Goal: Task Accomplishment & Management: Use online tool/utility

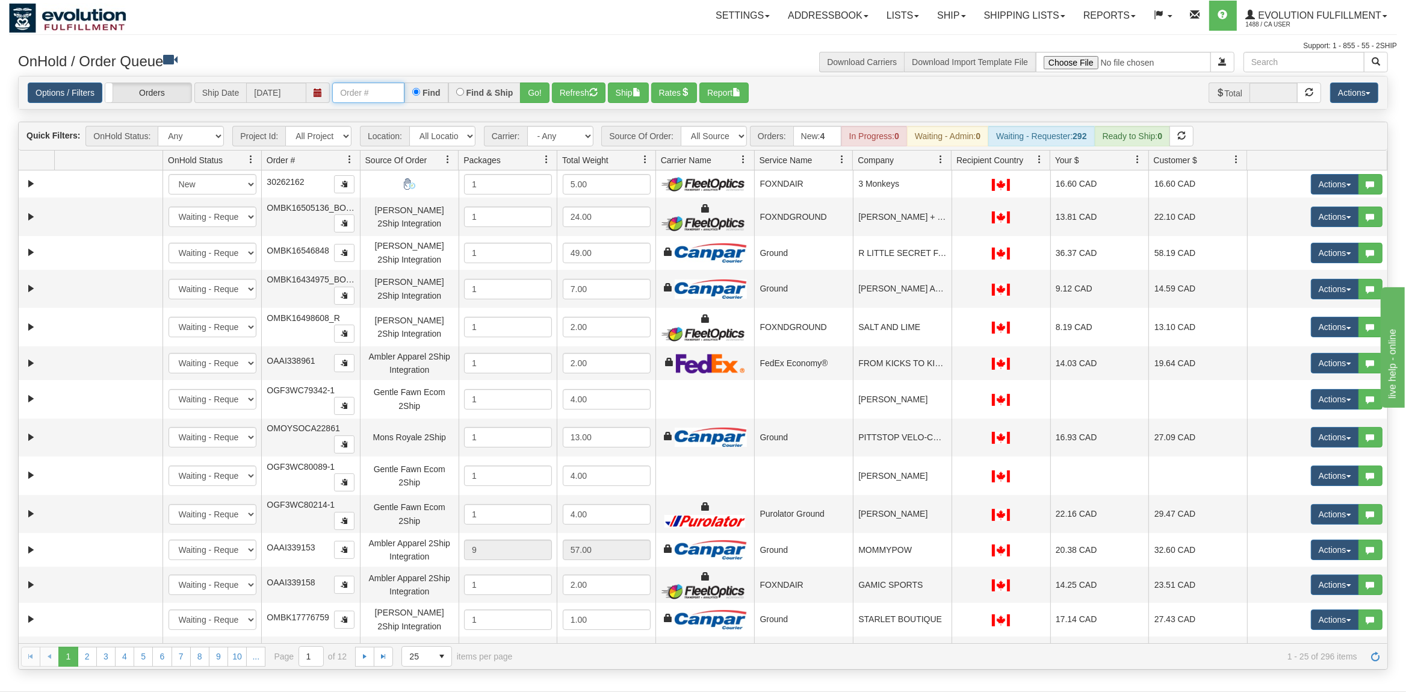
drag, startPoint x: 378, startPoint y: 89, endPoint x: 370, endPoint y: 88, distance: 8.5
click at [375, 89] on input "text" at bounding box center [368, 92] width 72 height 20
type input "OAAI5943"
click at [532, 87] on button "Go!" at bounding box center [535, 92] width 30 height 20
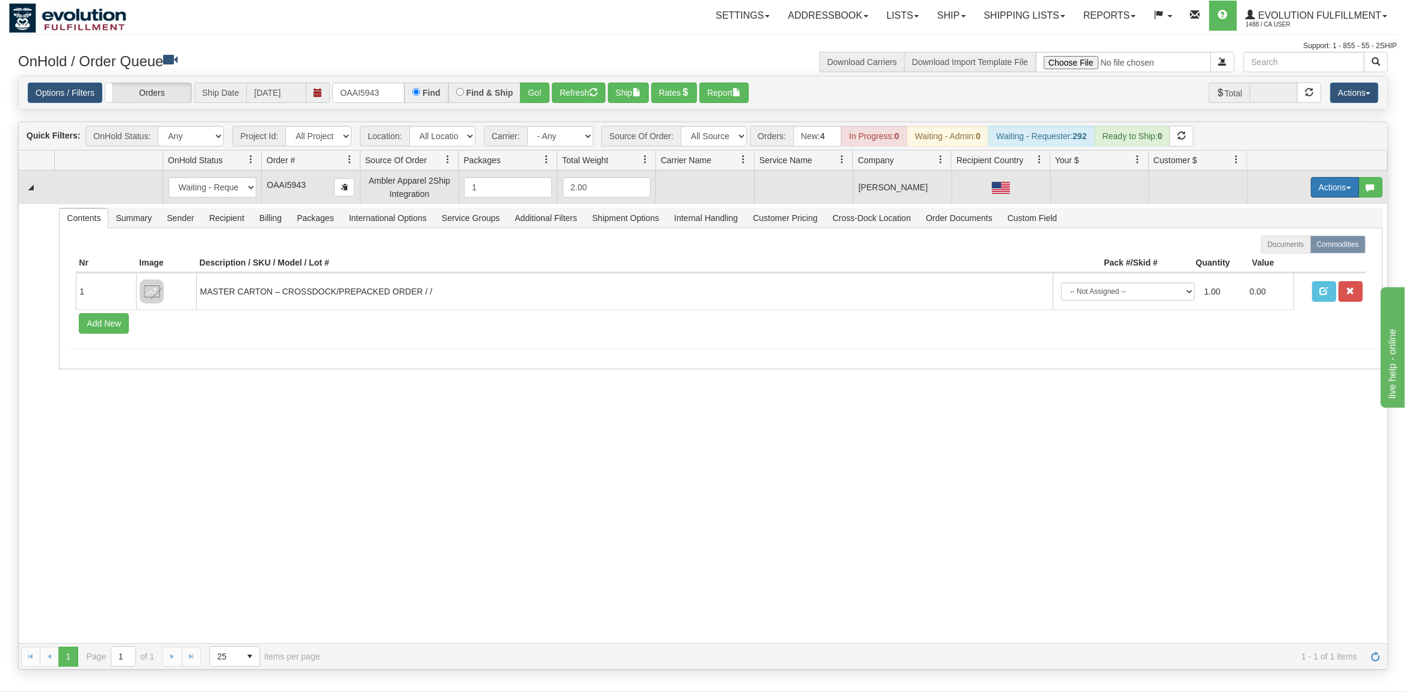
click at [1339, 193] on button "Actions" at bounding box center [1335, 187] width 48 height 20
click at [1299, 240] on span "Rate All Services" at bounding box center [1311, 242] width 72 height 10
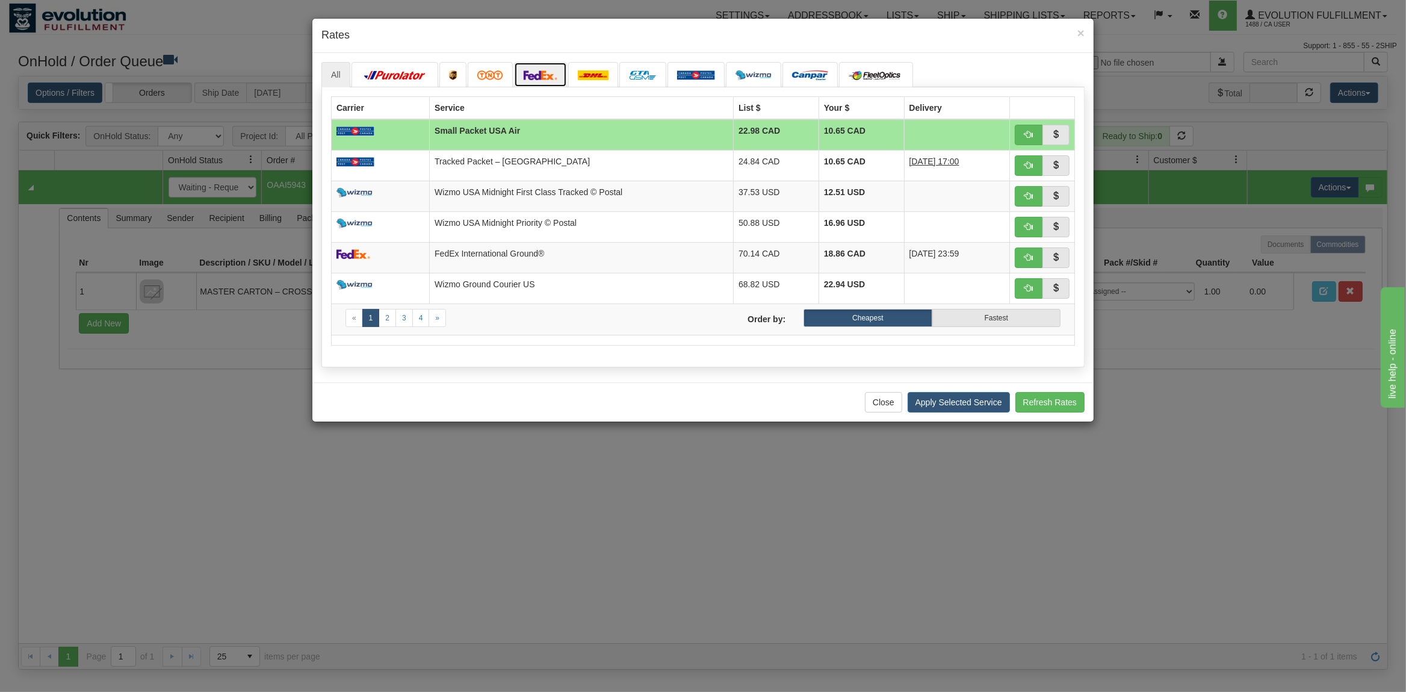
click at [530, 69] on link at bounding box center [540, 74] width 53 height 25
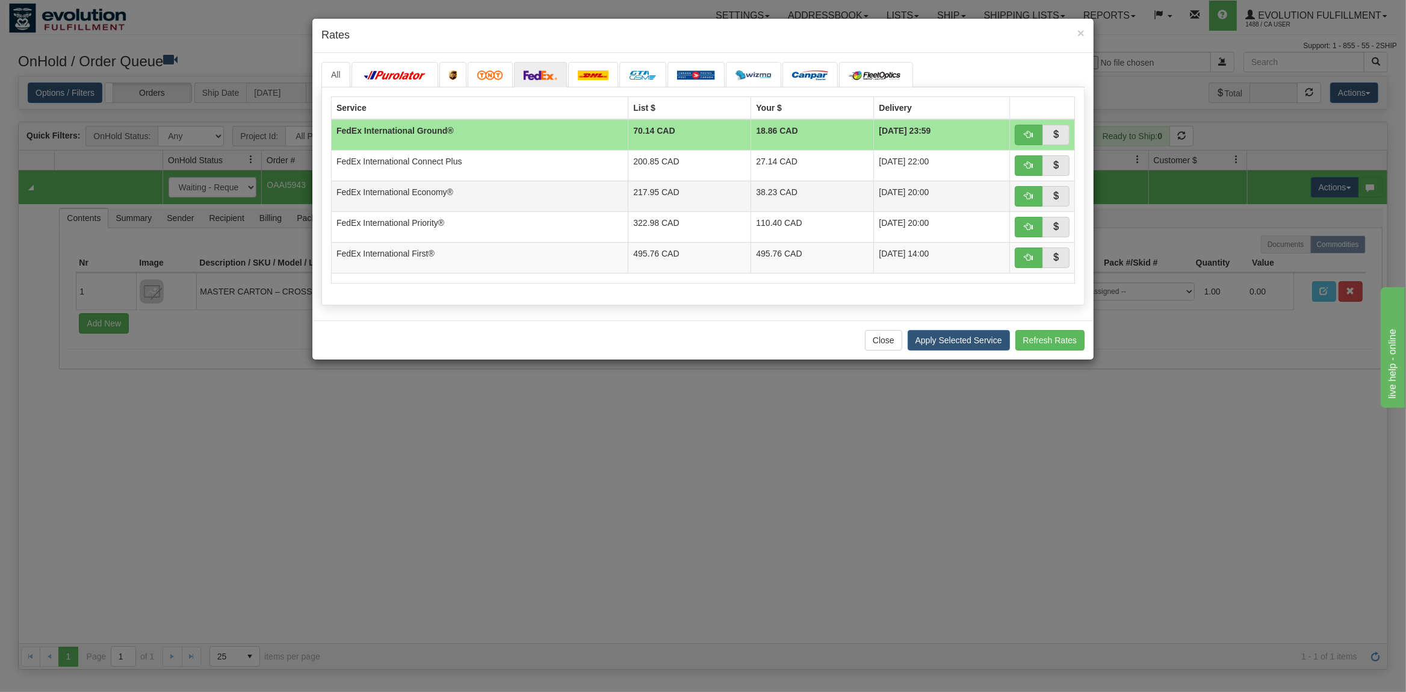
click at [505, 187] on td "FedEx International Economy®" at bounding box center [480, 196] width 297 height 31
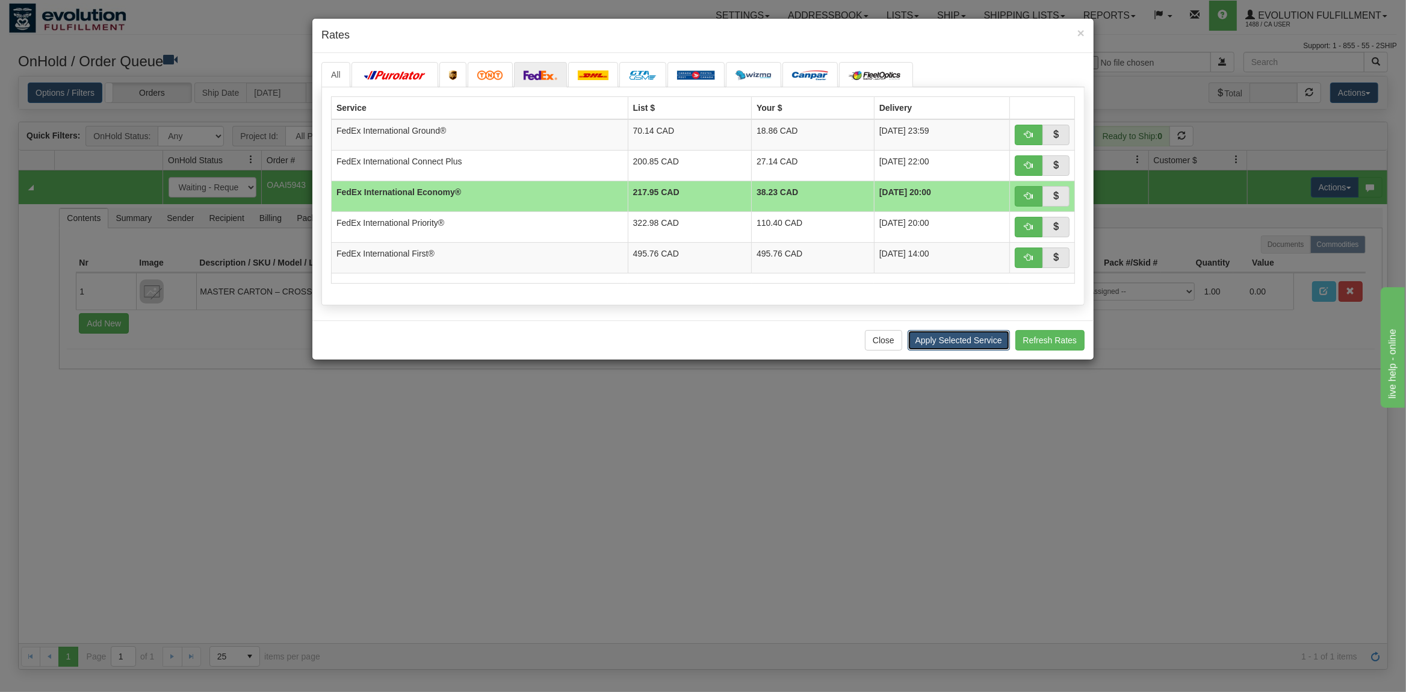
click at [951, 343] on button "Apply Selected Service" at bounding box center [959, 340] width 102 height 20
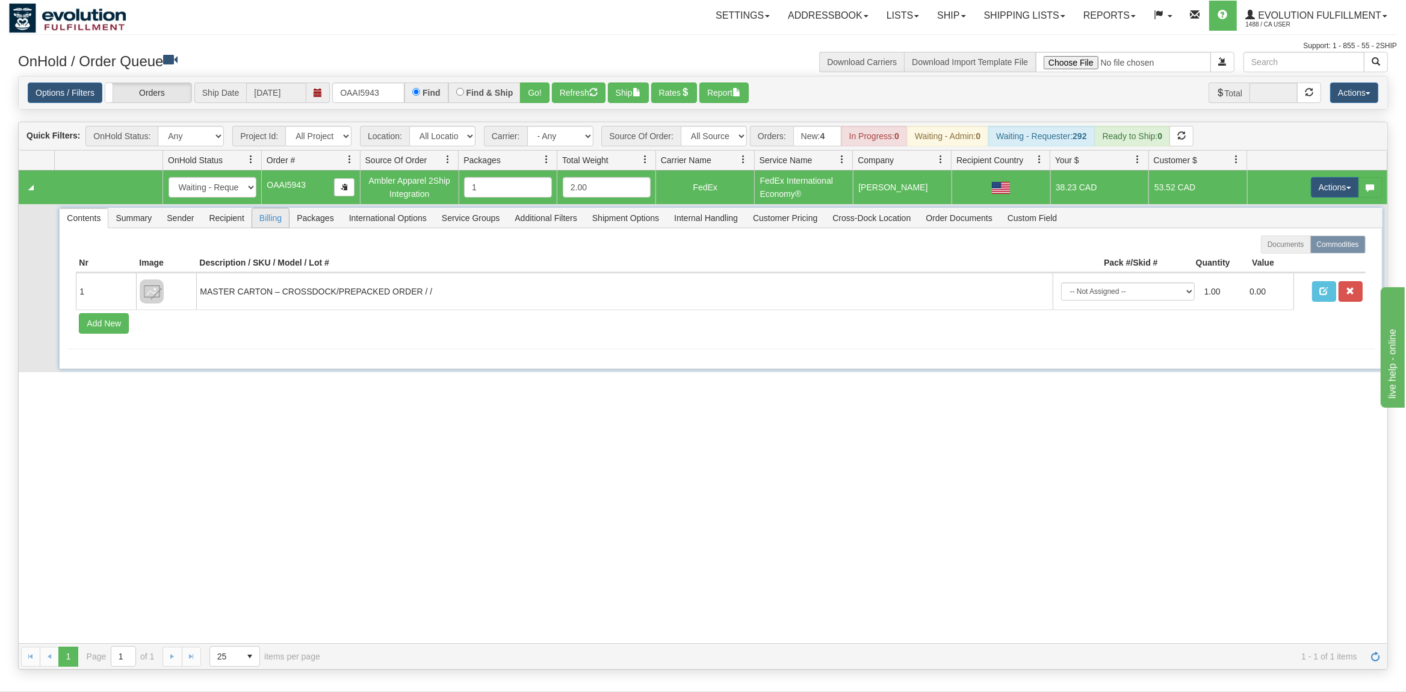
click at [280, 226] on span "Billing" at bounding box center [270, 217] width 37 height 19
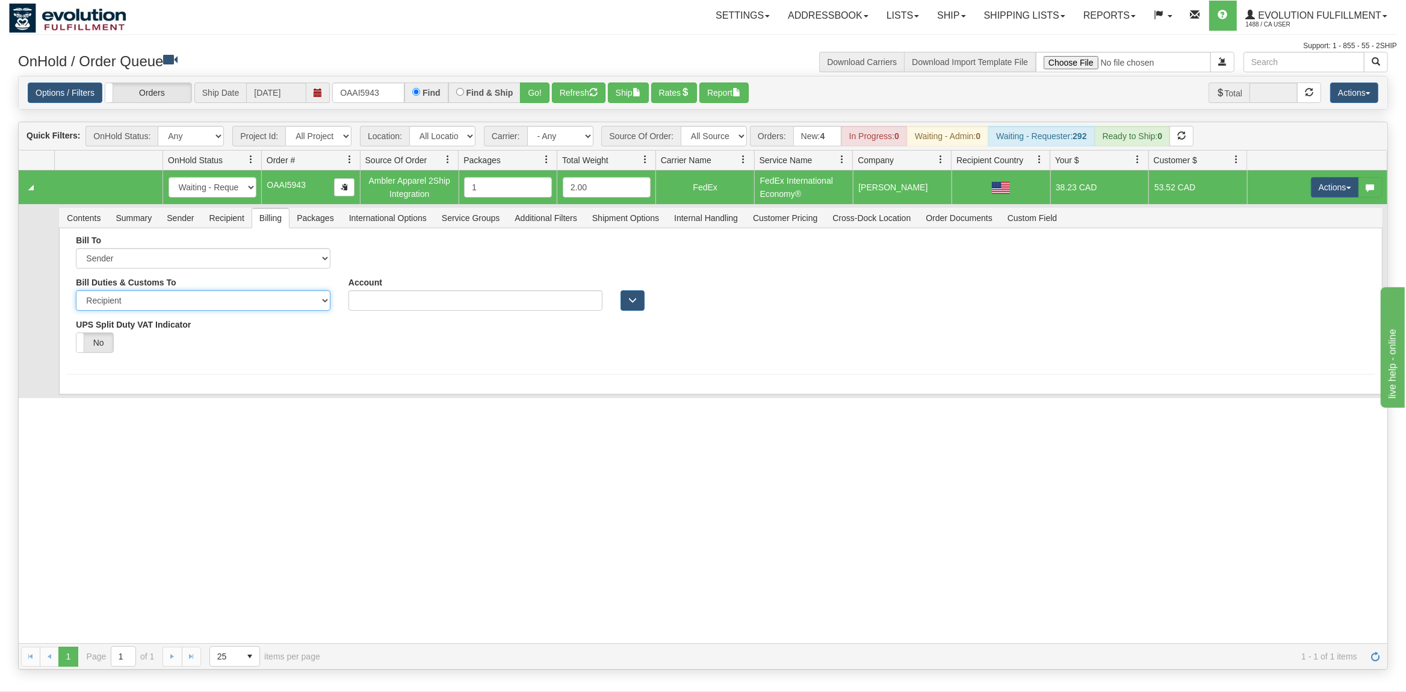
select select "1"
click option "Sender" at bounding box center [0, 0] width 0 height 0
click at [90, 355] on button "Save" at bounding box center [84, 354] width 35 height 20
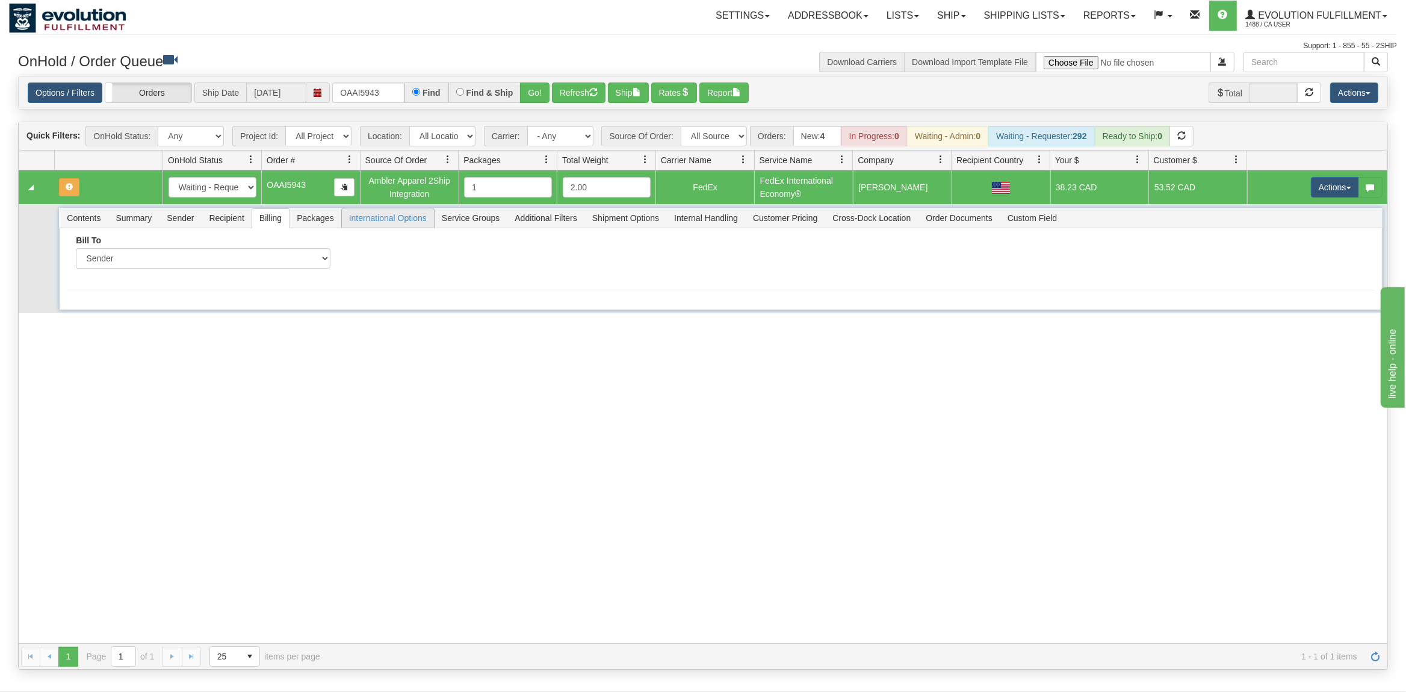
click at [382, 217] on span "International Options" at bounding box center [388, 217] width 92 height 19
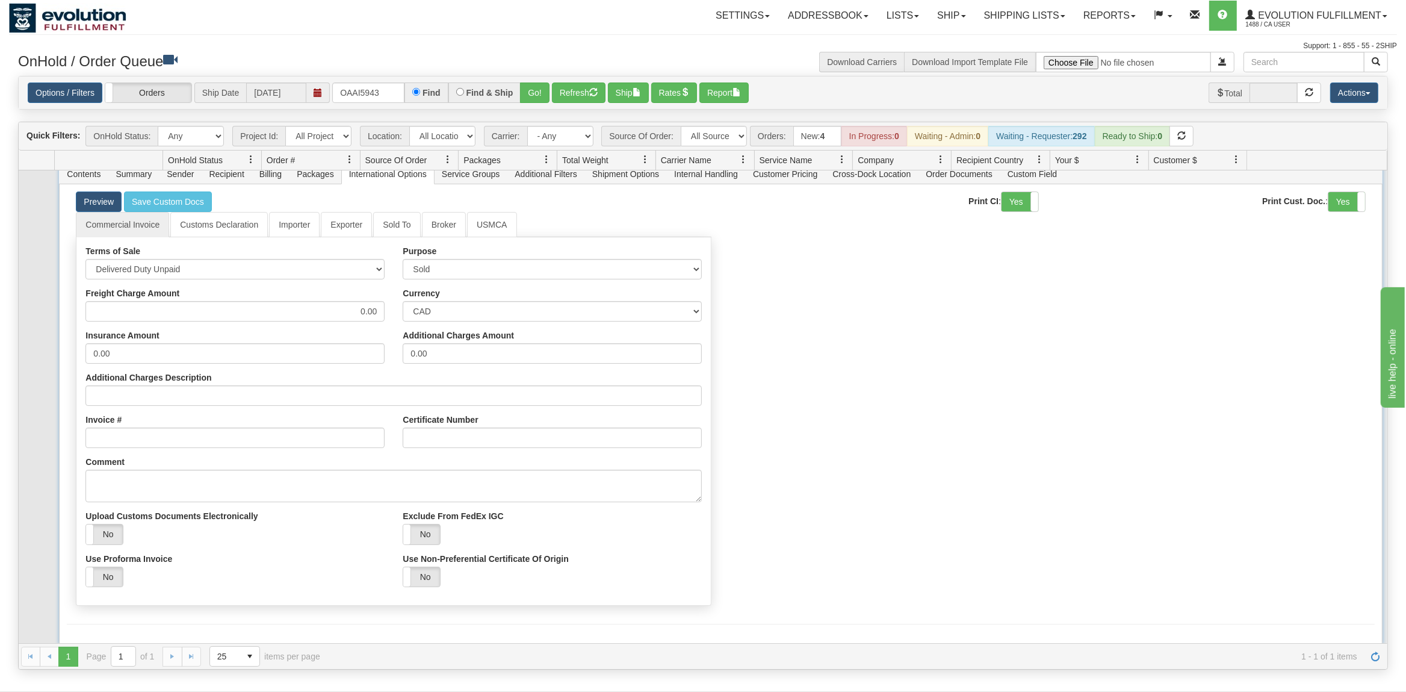
scroll to position [51, 0]
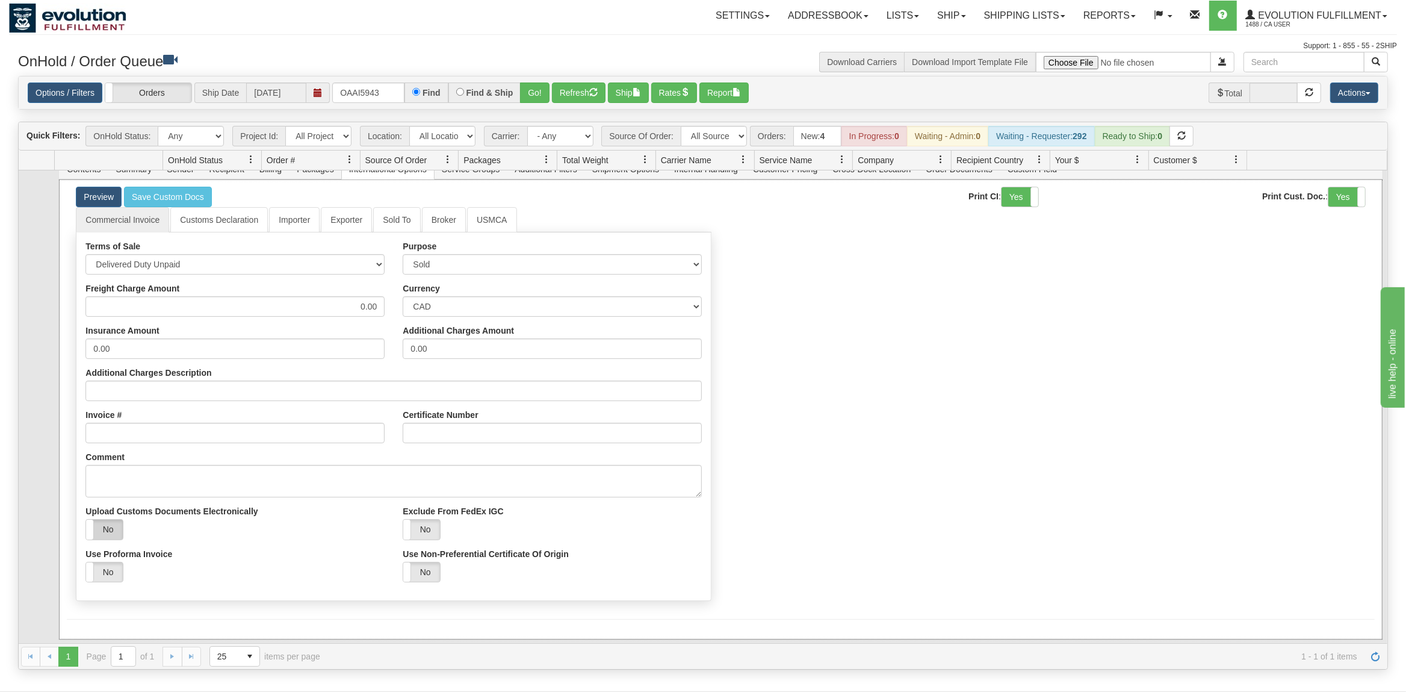
click at [114, 539] on label "No" at bounding box center [104, 530] width 37 height 20
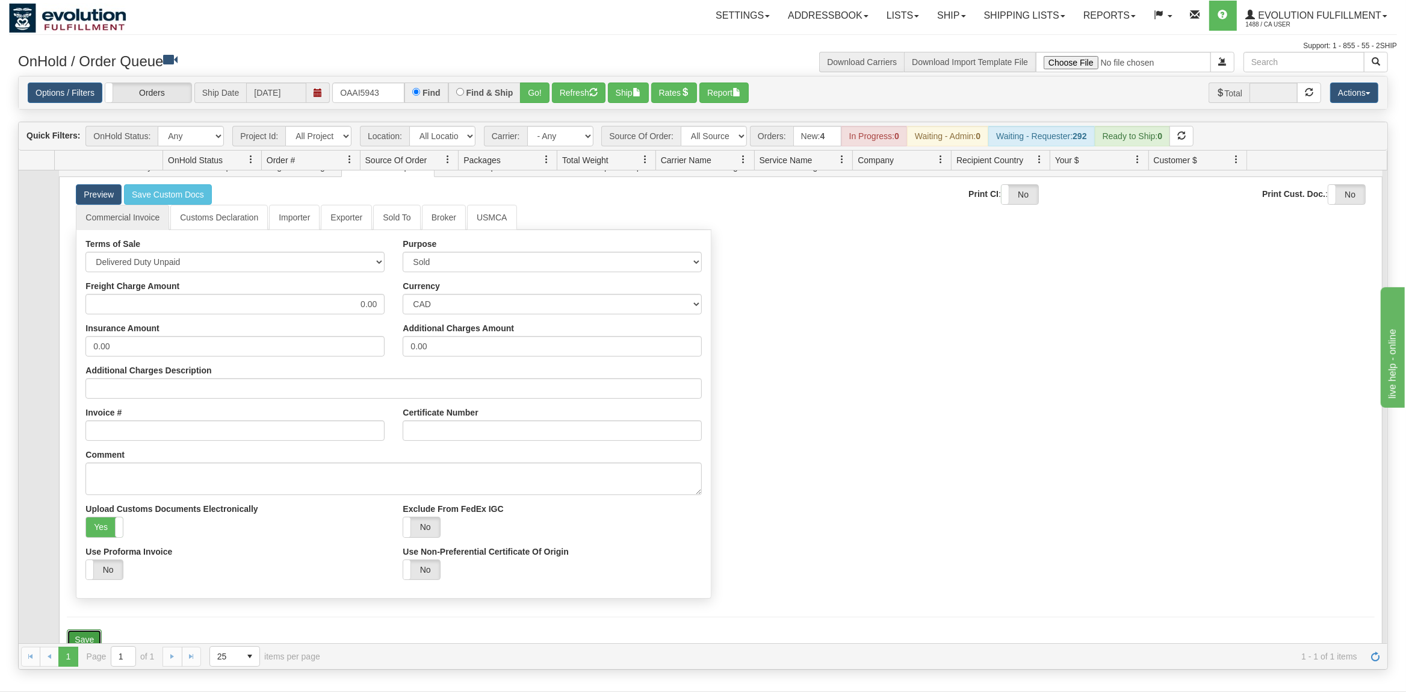
click at [84, 641] on button "Save" at bounding box center [84, 639] width 35 height 20
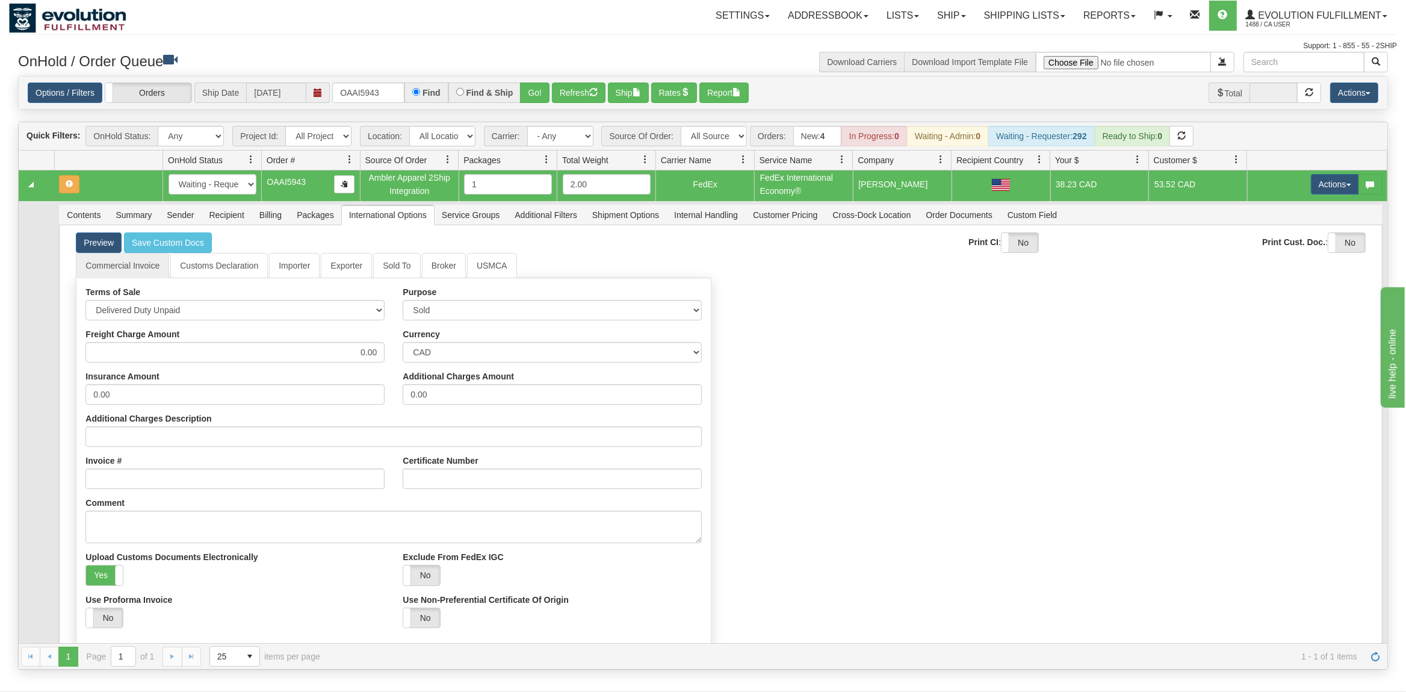
scroll to position [0, 0]
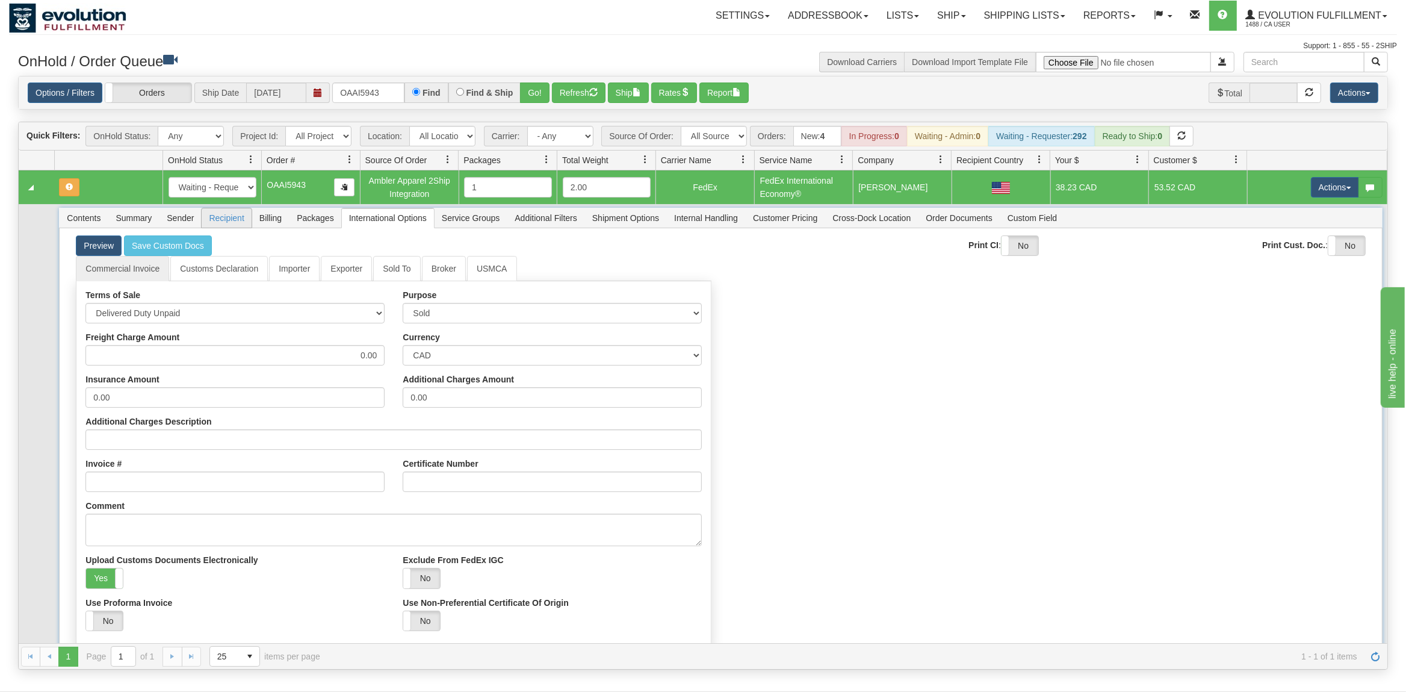
click at [240, 220] on span "Recipient" at bounding box center [226, 217] width 49 height 19
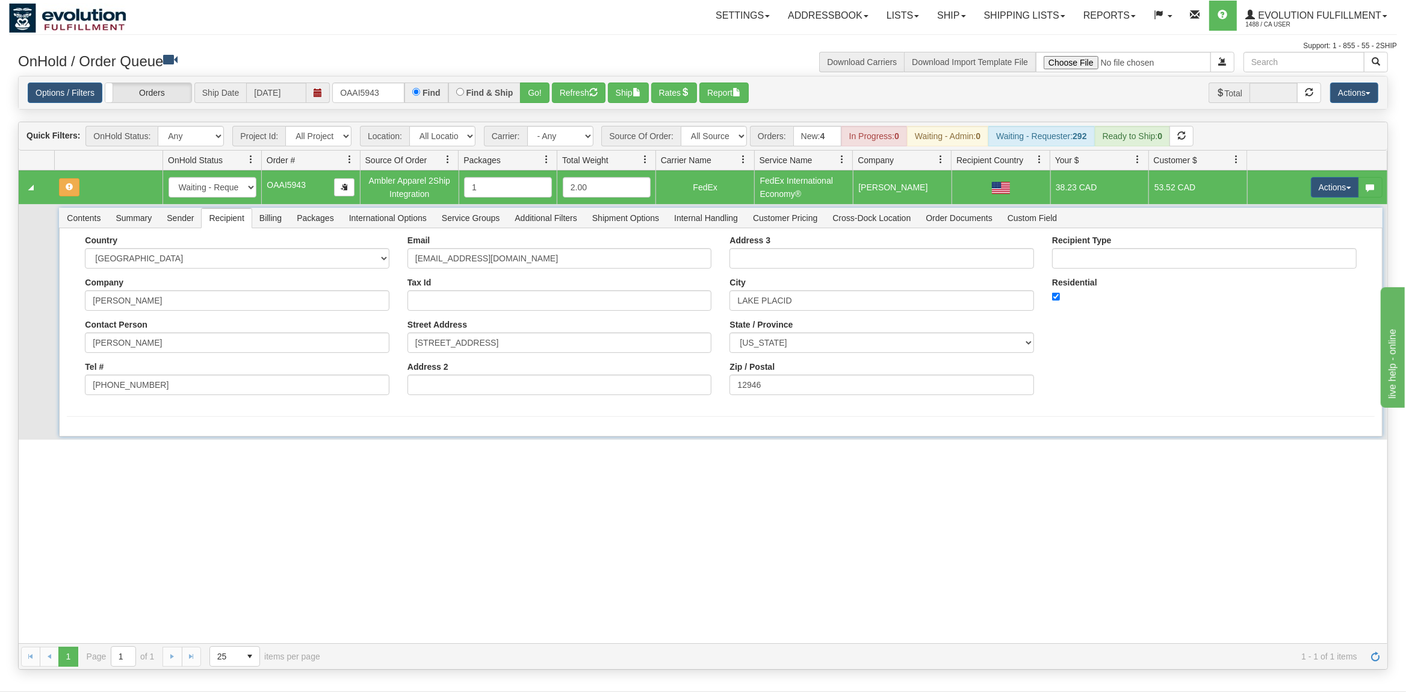
click at [184, 211] on span "Sender" at bounding box center [181, 217] width 42 height 19
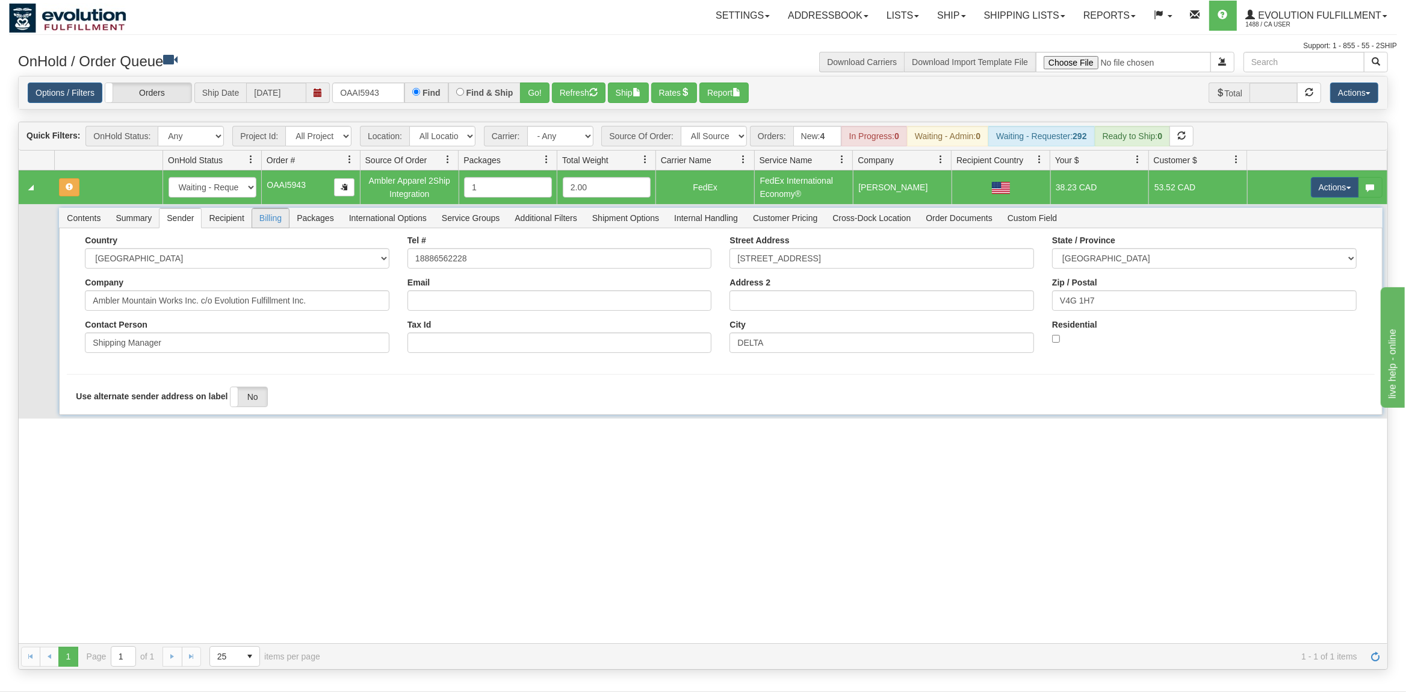
click at [261, 223] on span "Billing" at bounding box center [270, 217] width 37 height 19
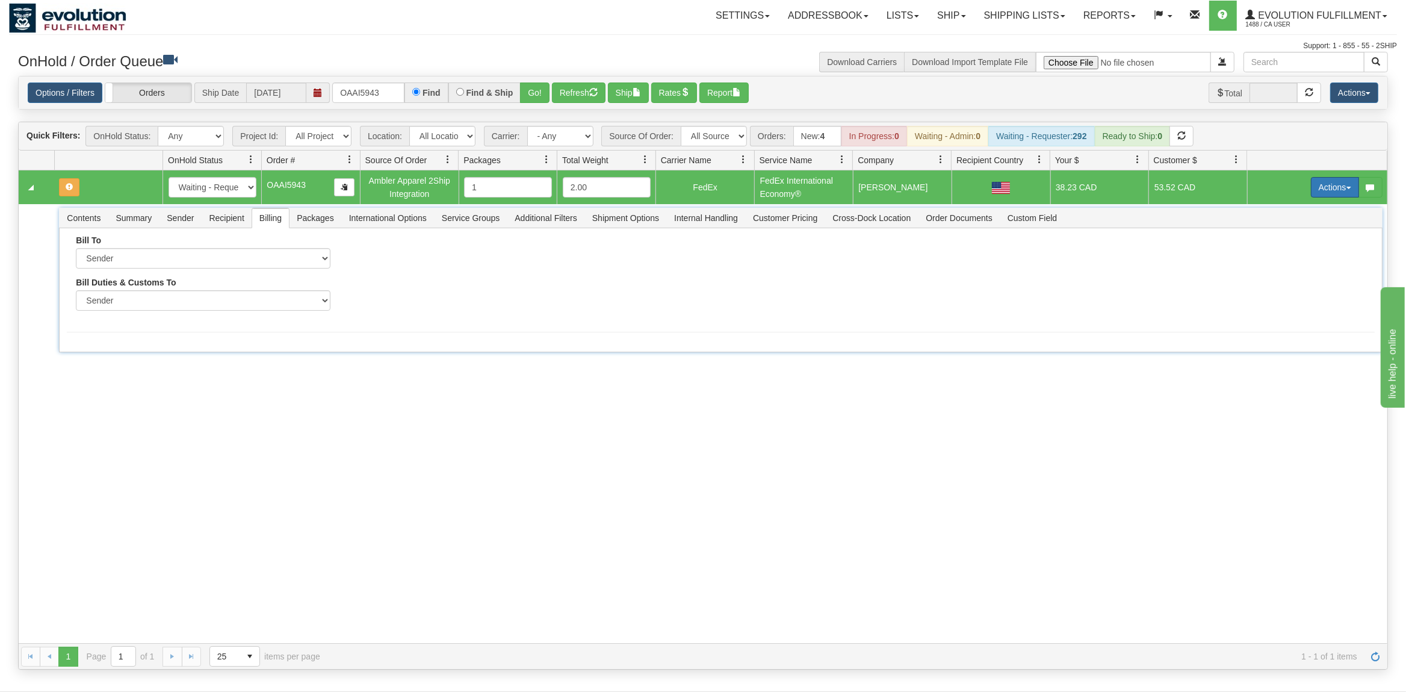
click at [1349, 189] on span "button" at bounding box center [1349, 188] width 5 height 2
click at [1300, 259] on link "Ship" at bounding box center [1310, 257] width 96 height 16
click at [225, 213] on span "Recipient" at bounding box center [226, 217] width 49 height 19
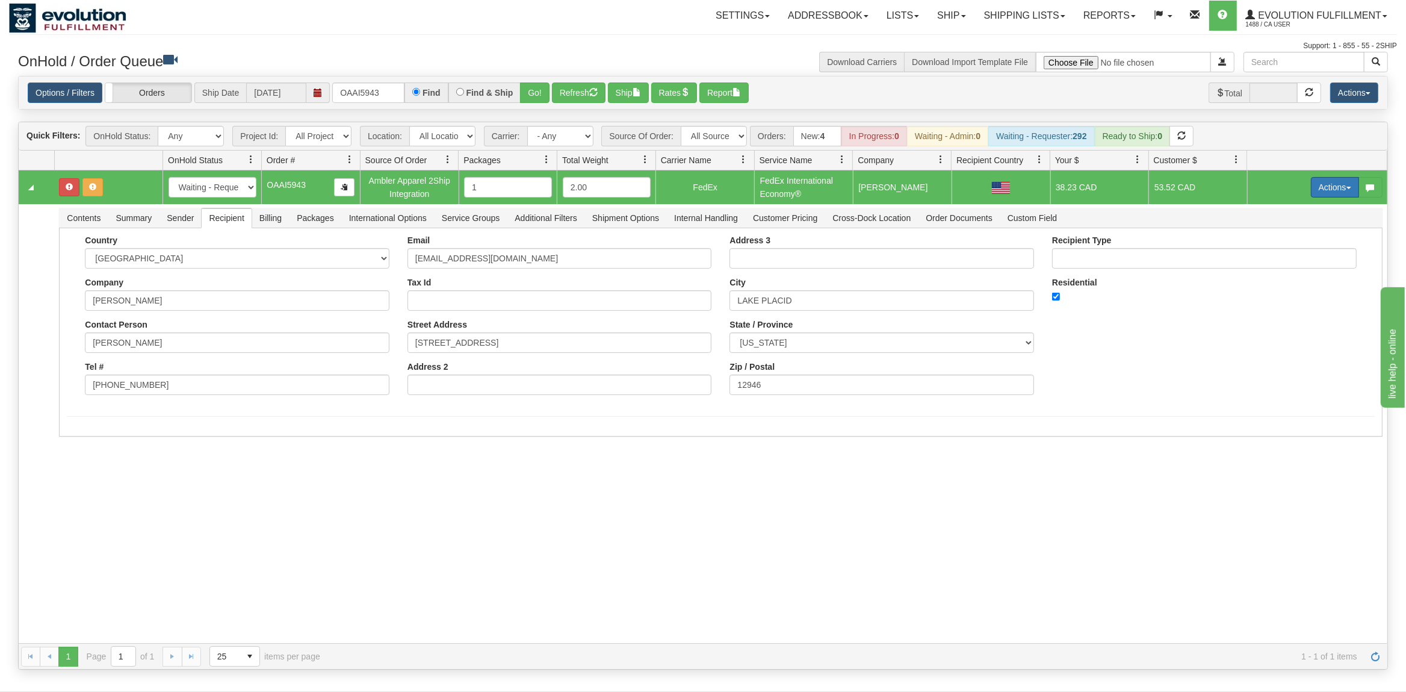
click at [1338, 195] on button "Actions" at bounding box center [1335, 187] width 48 height 20
click at [1322, 228] on span "Refresh Rates" at bounding box center [1306, 226] width 62 height 10
click at [1344, 192] on button "Actions" at bounding box center [1335, 187] width 48 height 20
click at [1290, 255] on span "Ship" at bounding box center [1287, 257] width 25 height 10
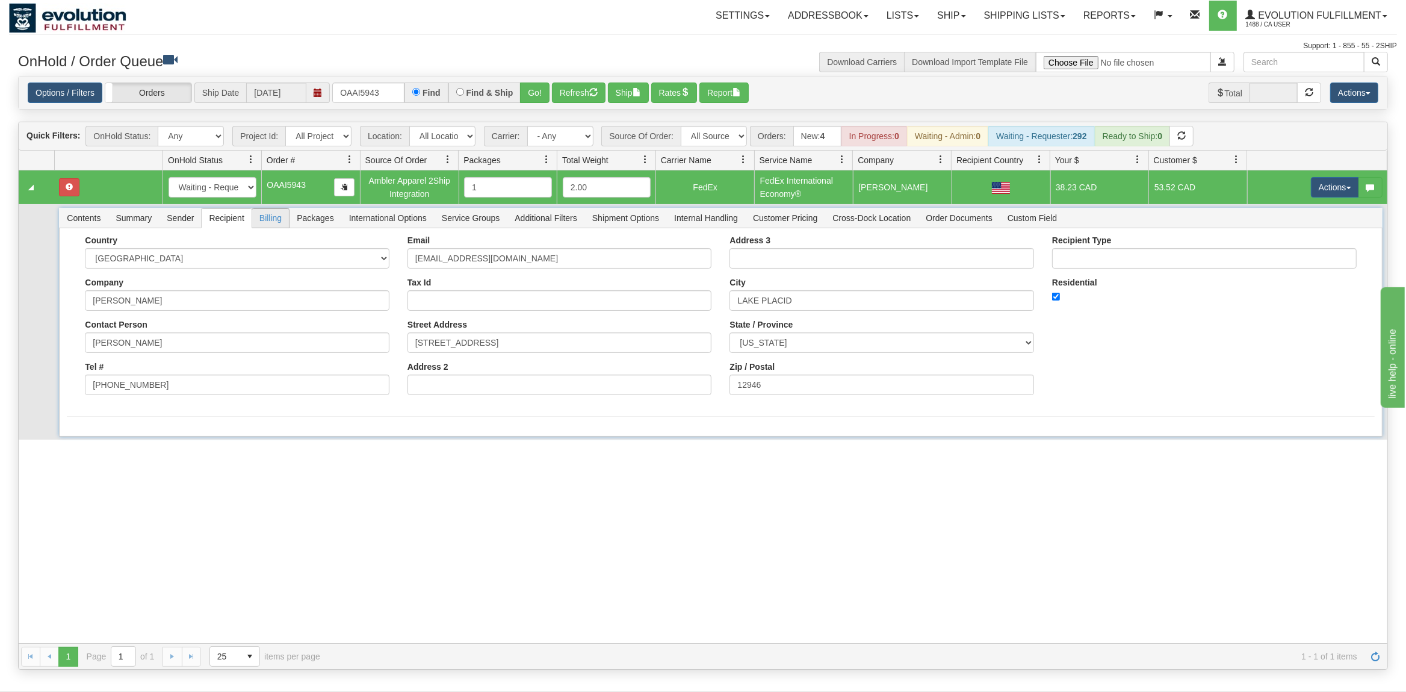
click at [277, 220] on span "Billing" at bounding box center [270, 217] width 37 height 19
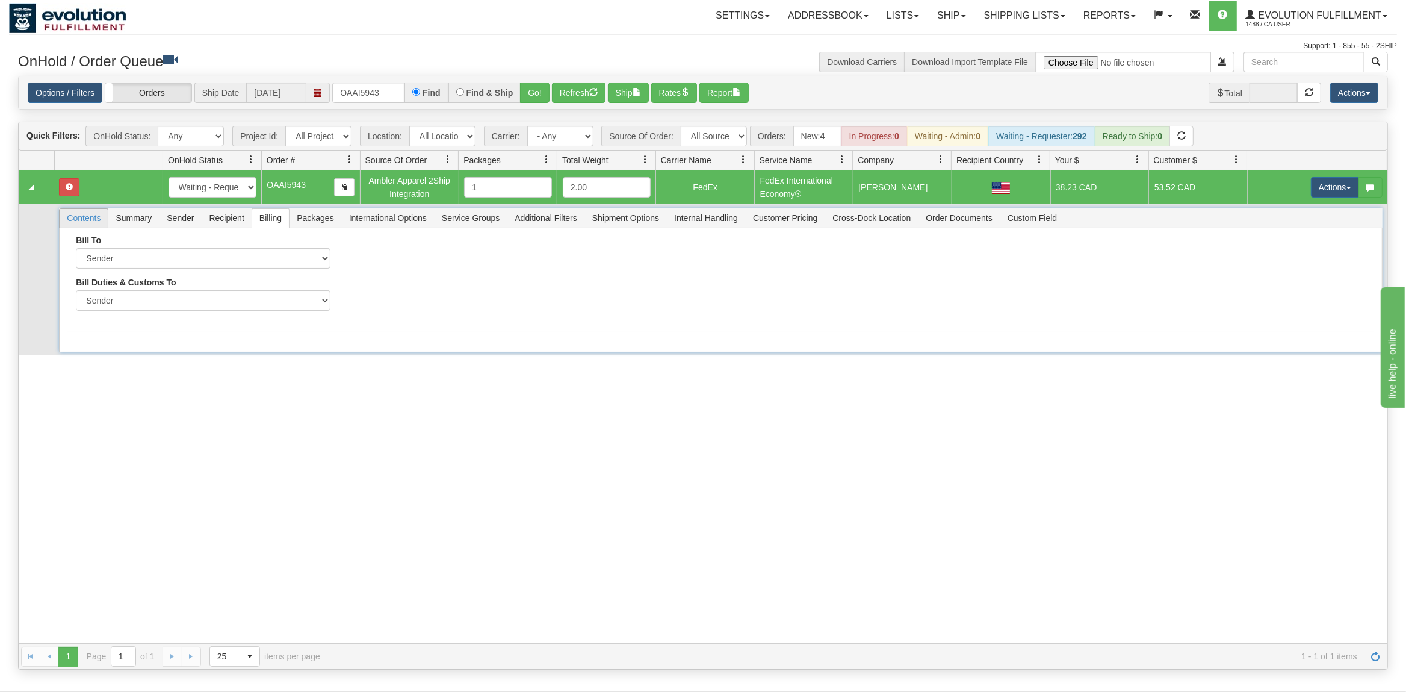
click at [78, 220] on span "Contents" at bounding box center [84, 217] width 48 height 19
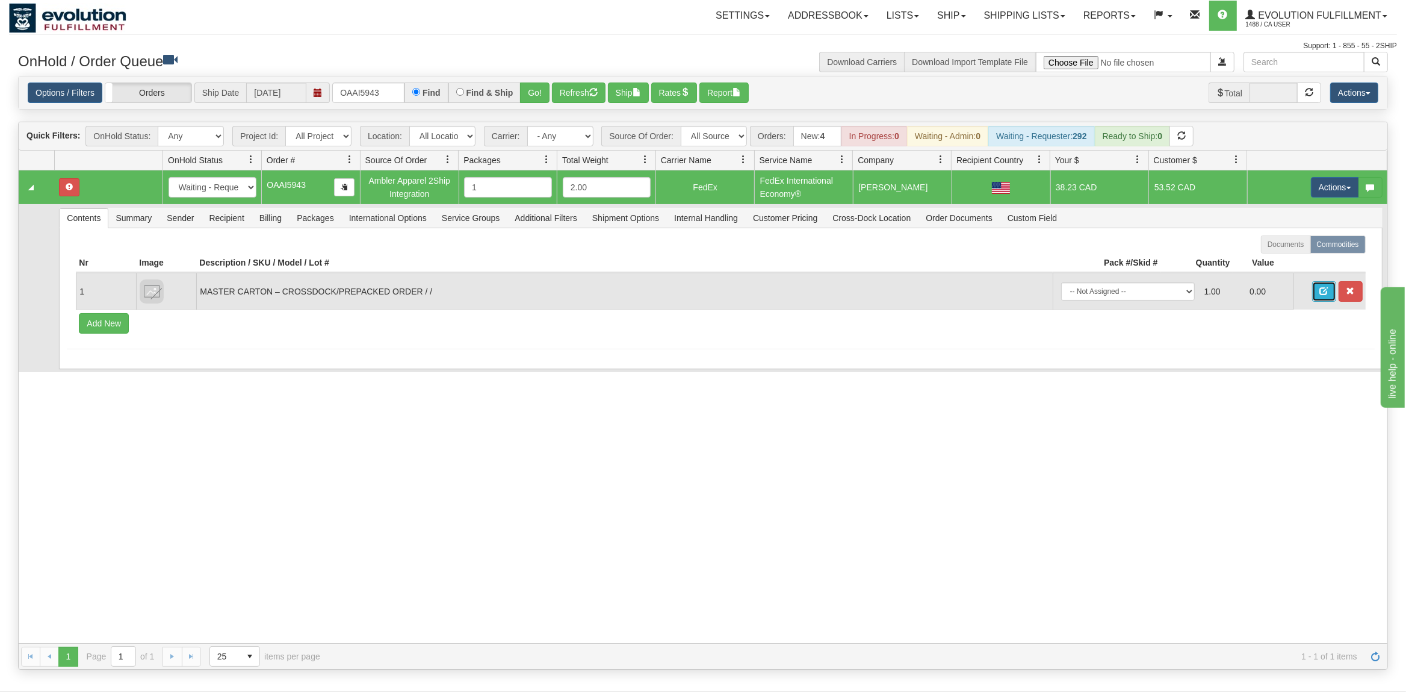
click at [1329, 288] on button "button" at bounding box center [1324, 291] width 24 height 20
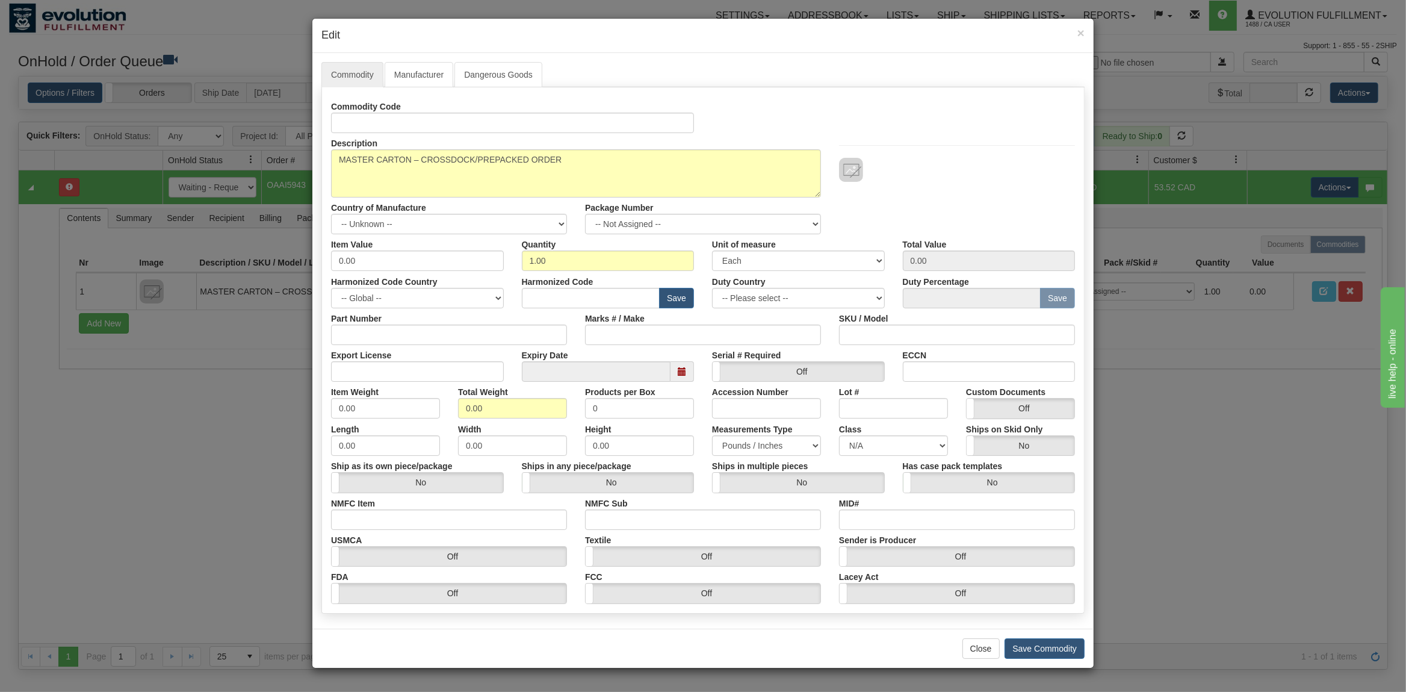
click at [1087, 36] on div "× Edit" at bounding box center [702, 36] width 781 height 34
click at [1084, 35] on span "×" at bounding box center [1081, 33] width 7 height 14
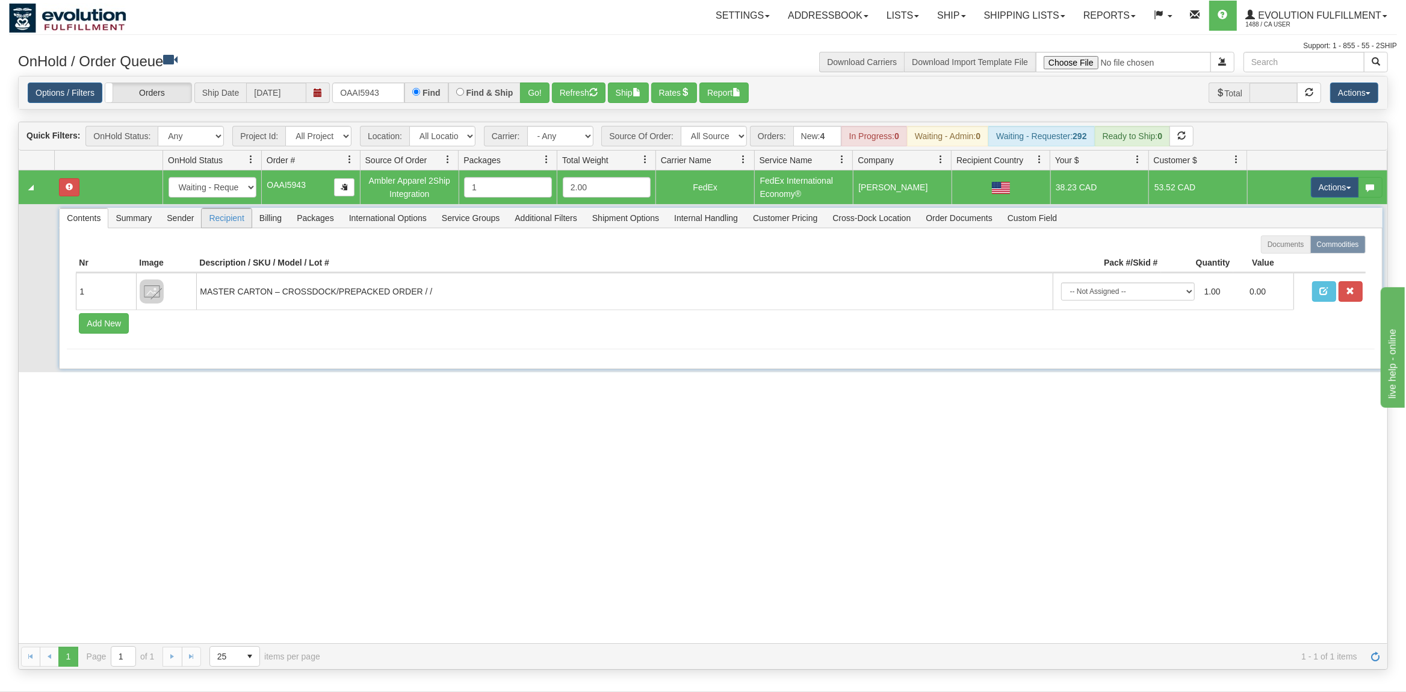
click at [243, 223] on span "Recipient" at bounding box center [226, 217] width 49 height 19
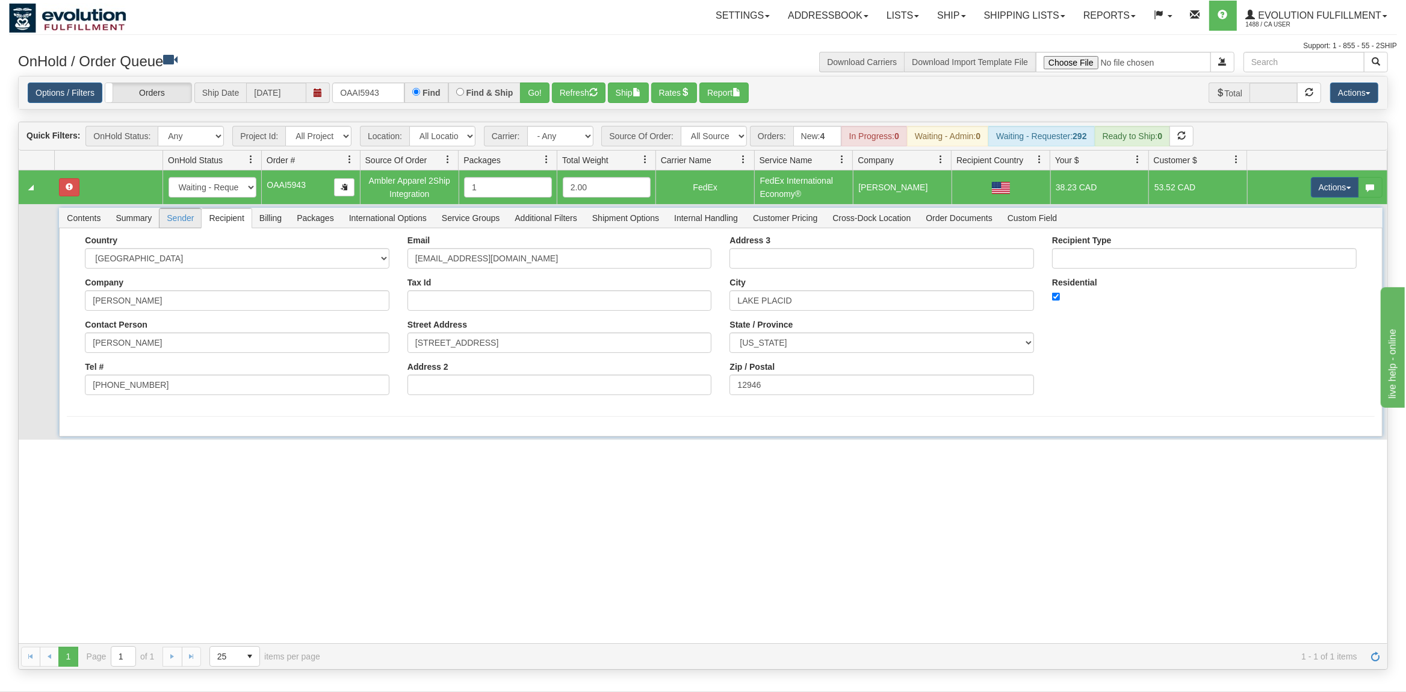
click at [183, 217] on span "Sender" at bounding box center [181, 217] width 42 height 19
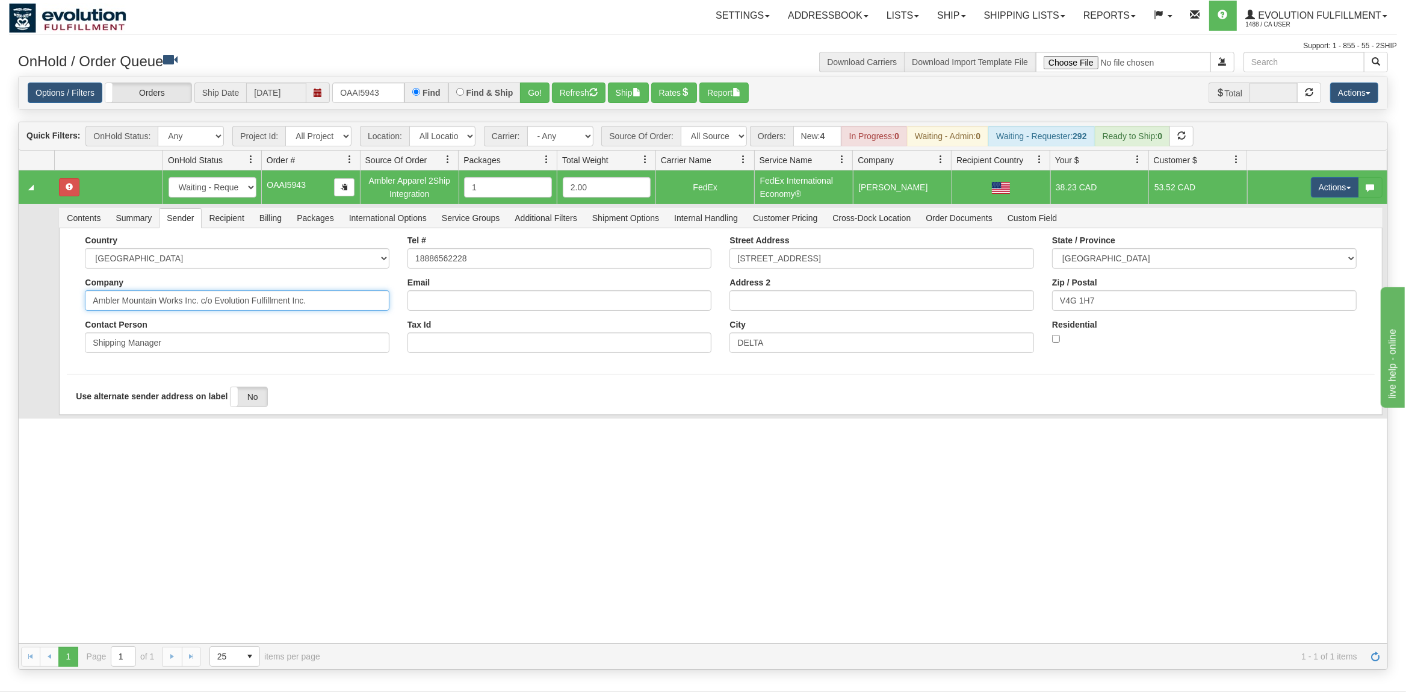
drag, startPoint x: 340, startPoint y: 309, endPoint x: 297, endPoint y: 314, distance: 42.4
click at [220, 330] on div "Country [GEOGRAPHIC_DATA] [GEOGRAPHIC_DATA] [GEOGRAPHIC_DATA] [GEOGRAPHIC_DATA]…" at bounding box center [237, 298] width 323 height 126
drag, startPoint x: 309, startPoint y: 306, endPoint x: 197, endPoint y: 310, distance: 112.0
click at [197, 310] on input "Ambler Mountain Works Inc. c/o Evolution Fulfillment Inc." at bounding box center [237, 300] width 305 height 20
type input "Ambler Mountain Works Inc"
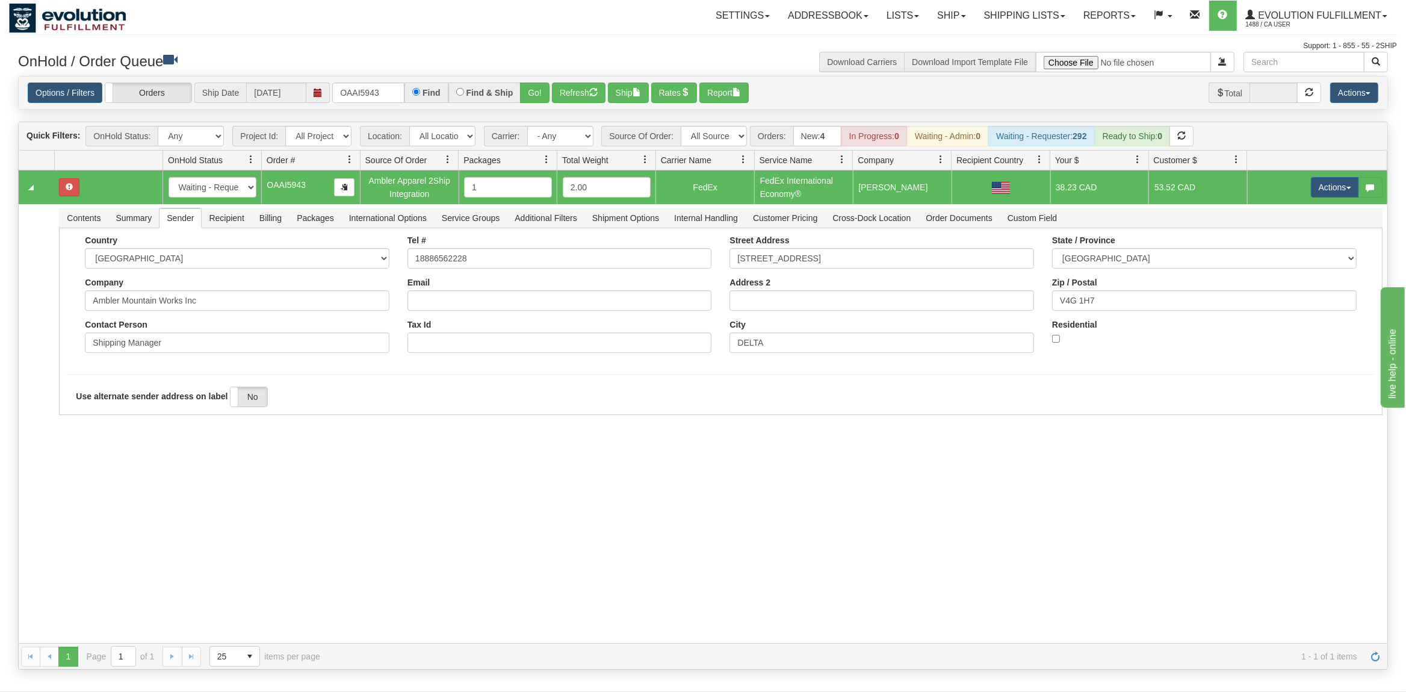
click at [125, 473] on div "31758132 EVOLUTION V3 91450669 0 New In Progress Waiting - Admin Waiting - Requ…" at bounding box center [703, 406] width 1369 height 473
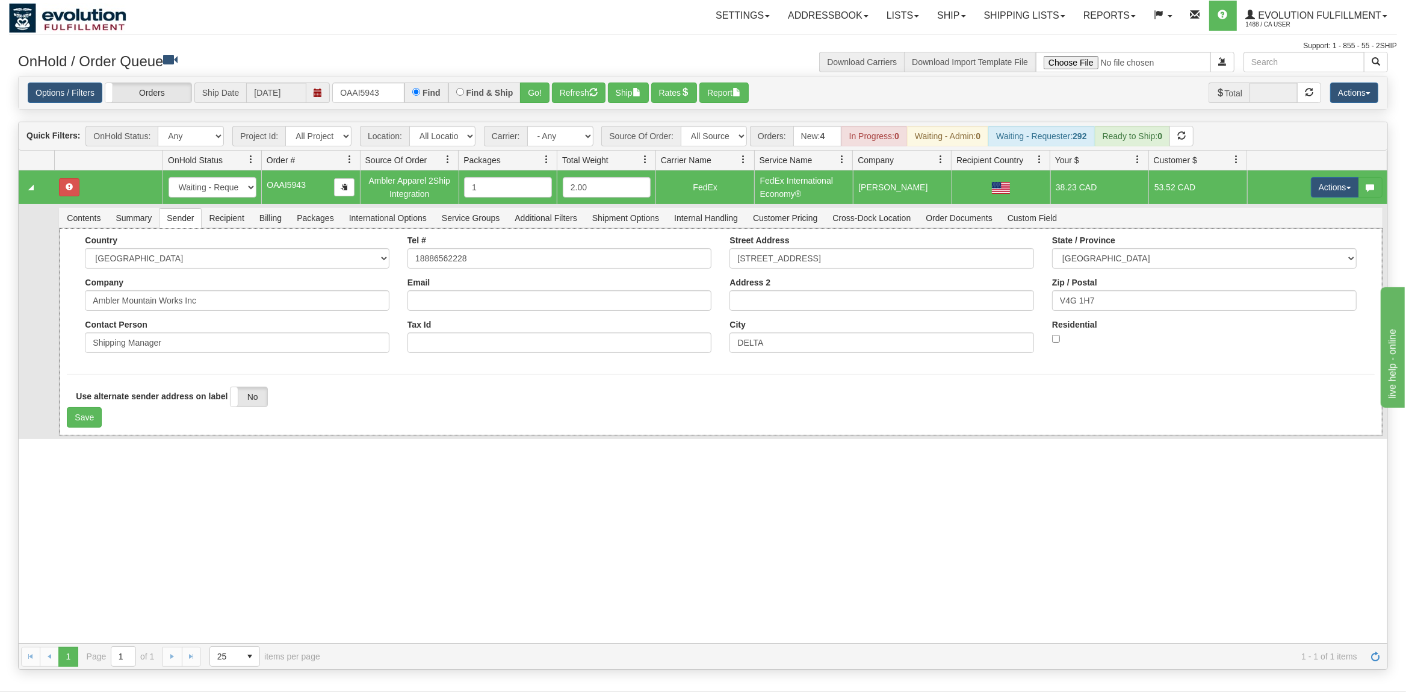
click at [78, 408] on div "Use alternate sender address on label Yes No" at bounding box center [721, 397] width 1308 height 21
click at [81, 415] on button "Save" at bounding box center [84, 417] width 35 height 20
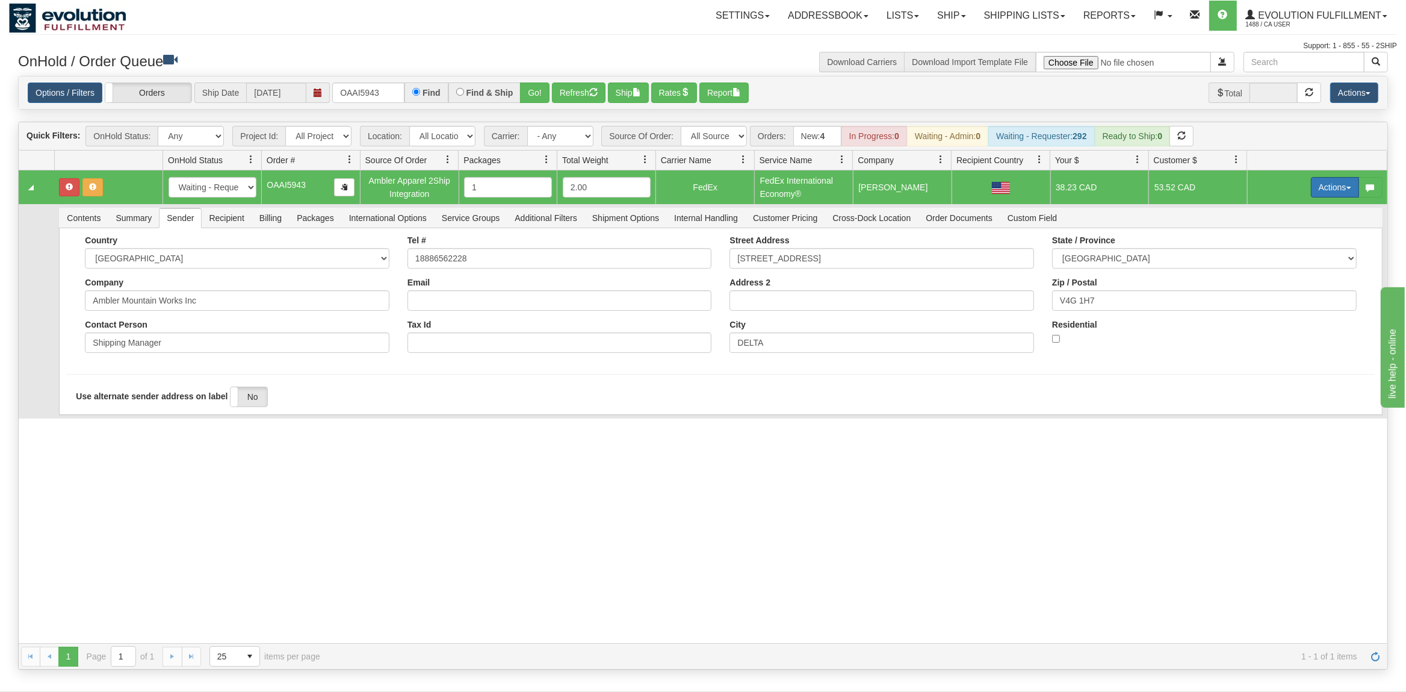
click at [1340, 182] on button "Actions" at bounding box center [1335, 187] width 48 height 20
click at [1292, 261] on span "Ship" at bounding box center [1287, 257] width 25 height 10
